Goal: Check status: Check status

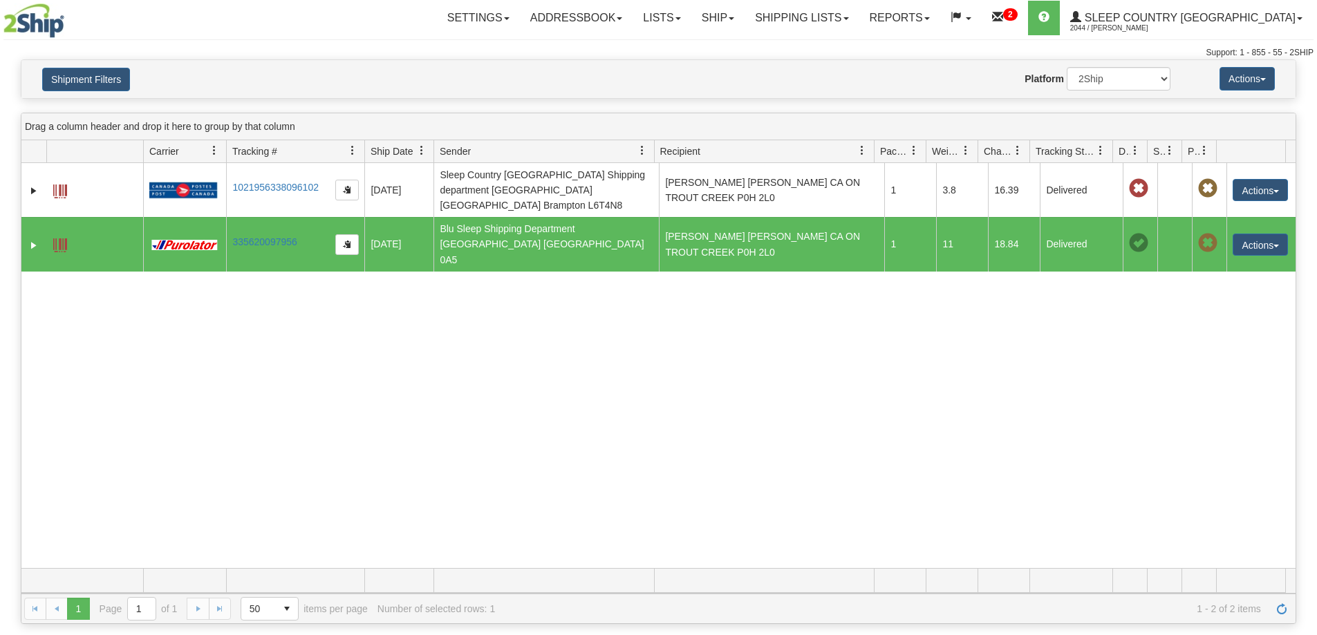
click at [850, 22] on link "Shipping lists" at bounding box center [802, 18] width 114 height 35
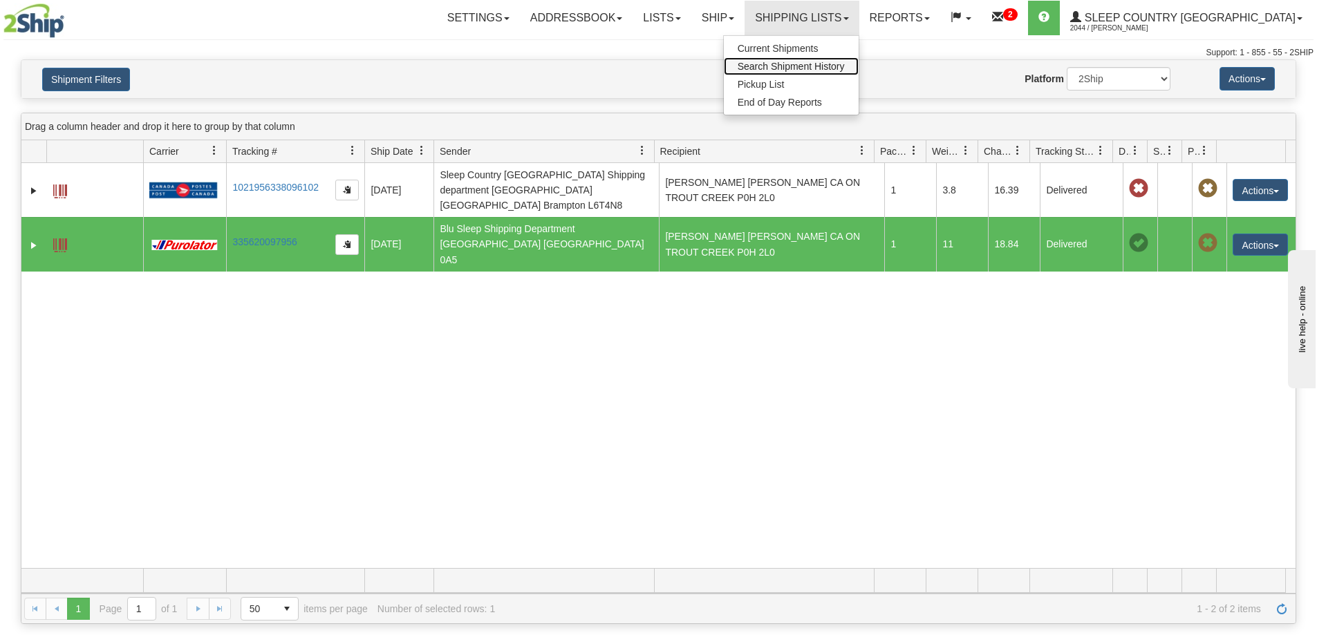
click at [841, 73] on link "Search Shipment History" at bounding box center [791, 66] width 135 height 18
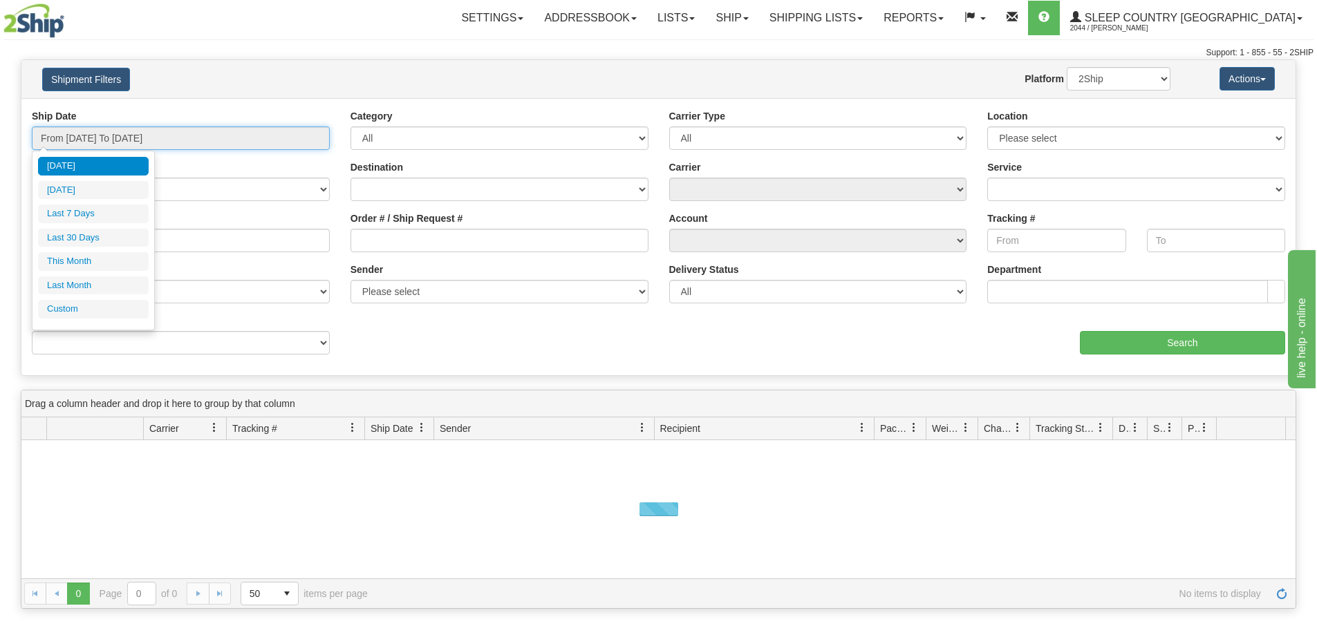
click at [91, 140] on input "From [DATE] To [DATE]" at bounding box center [181, 139] width 298 height 24
click at [78, 237] on li "Last 30 Days" at bounding box center [93, 238] width 111 height 19
type input "From [DATE] To [DATE]"
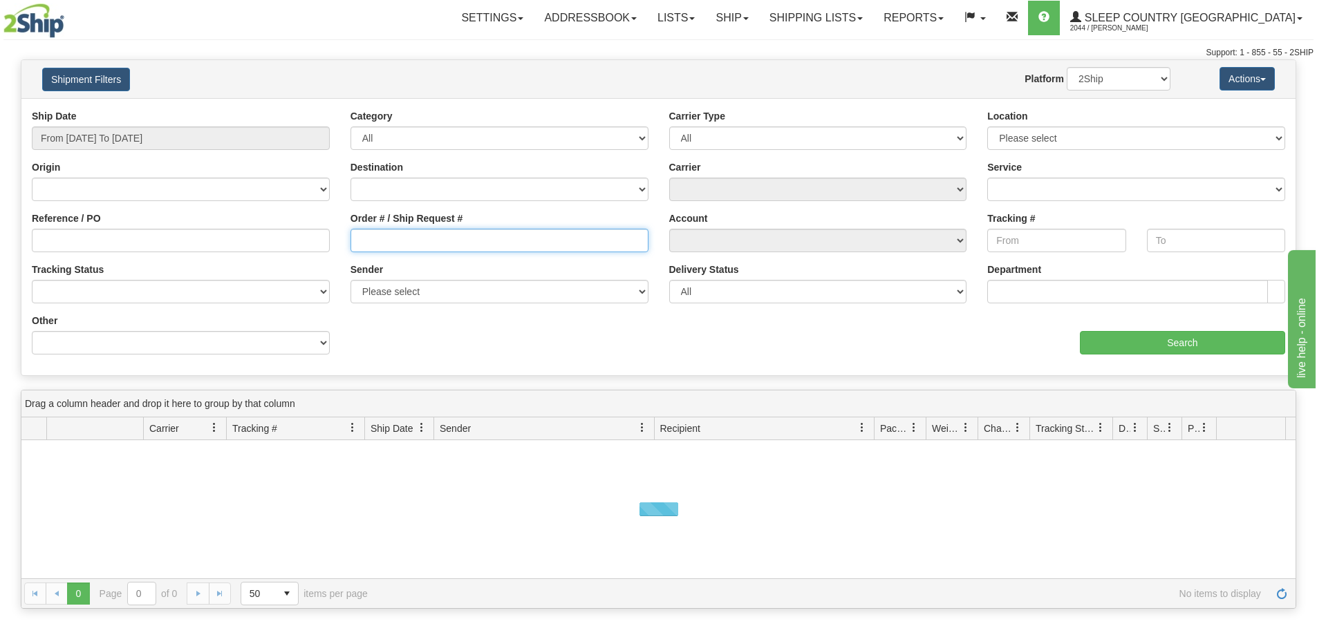
click at [374, 241] on input "Order # / Ship Request #" at bounding box center [500, 241] width 298 height 24
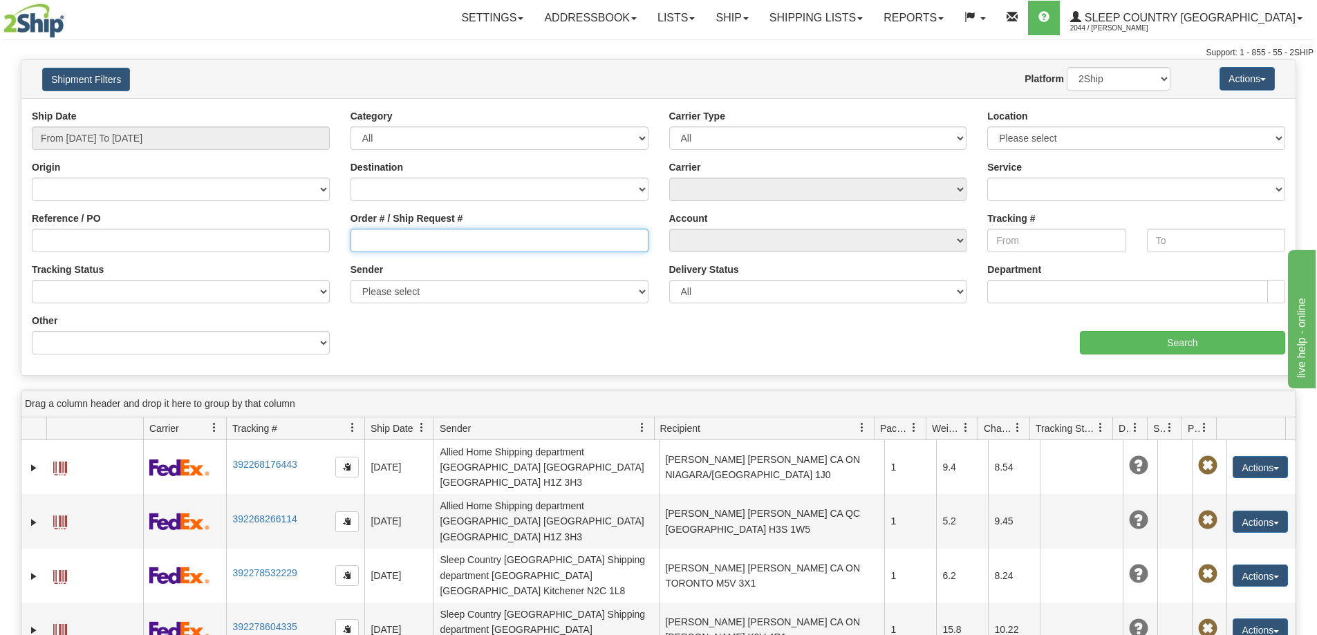
paste input "9000H987884"
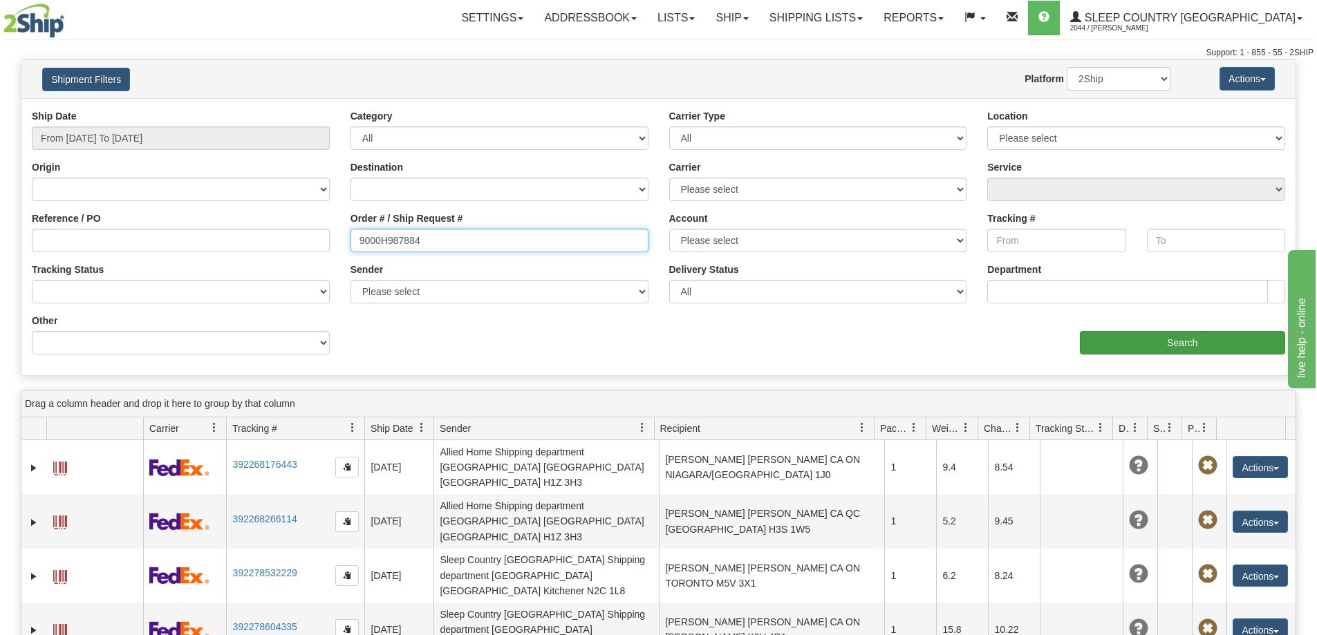
type input "9000H987884"
click at [1204, 345] on input "Search" at bounding box center [1182, 343] width 205 height 24
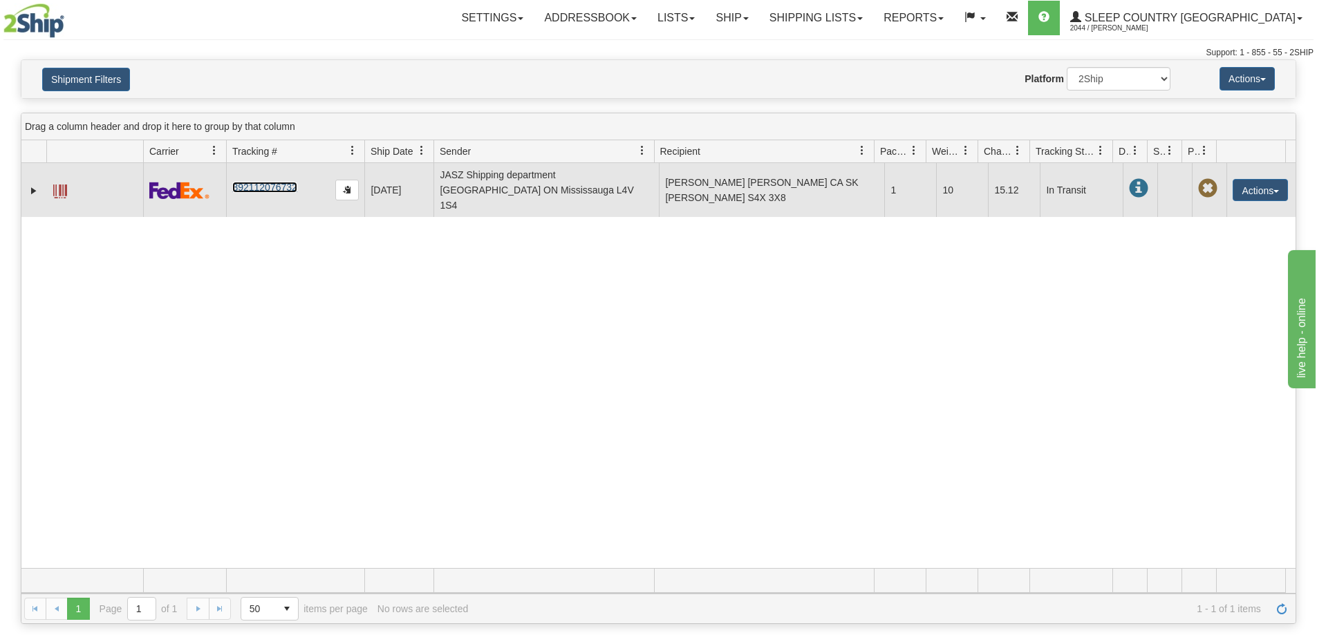
click at [276, 182] on link "392112076732" at bounding box center [264, 187] width 64 height 11
